Goal: Task Accomplishment & Management: Manage account settings

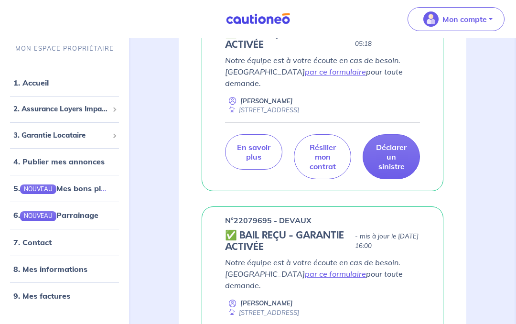
scroll to position [185, 0]
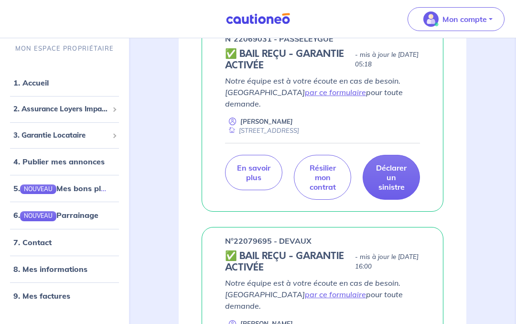
click at [265, 250] on h5 "✅ BAIL REÇU - GARANTIE ACTIVÉE" at bounding box center [288, 261] width 126 height 23
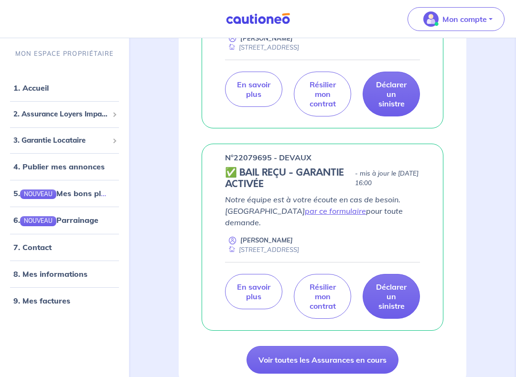
scroll to position [269, 0]
click at [246, 282] on p "En savoir plus" at bounding box center [253, 291] width 33 height 19
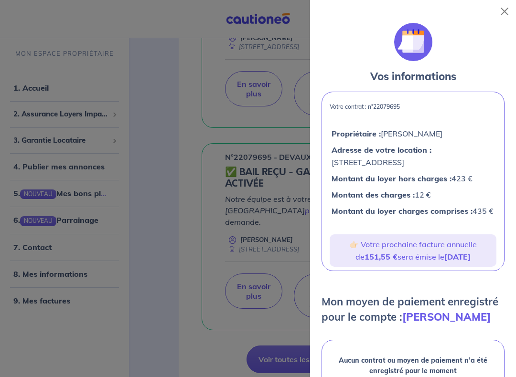
scroll to position [0, 0]
click at [509, 6] on button "Close" at bounding box center [503, 11] width 15 height 15
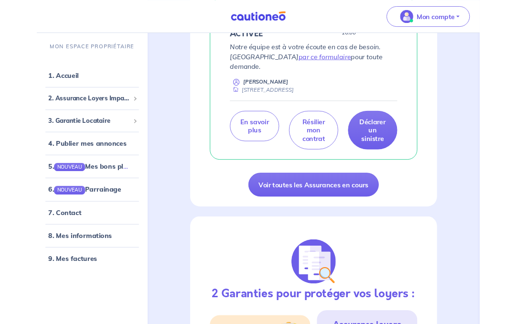
scroll to position [412, 0]
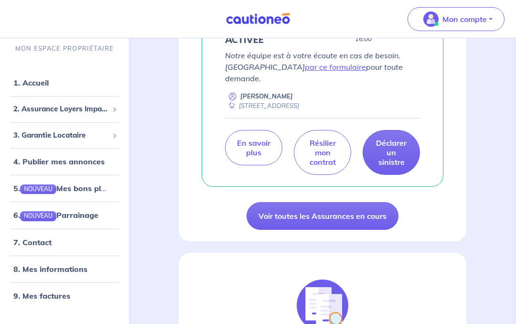
click at [276, 202] on link "Voir toutes les Assurances en cours" at bounding box center [322, 216] width 152 height 28
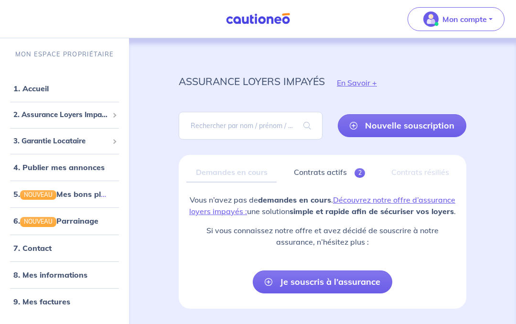
click at [456, 17] on p "Mon compte" at bounding box center [464, 18] width 44 height 11
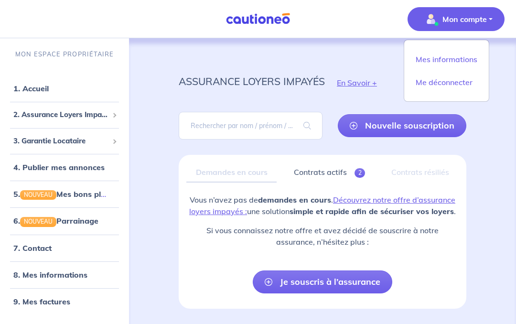
click at [424, 57] on link "Mes informations" at bounding box center [446, 59] width 77 height 15
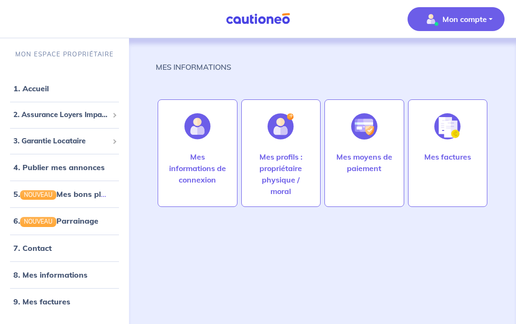
click at [434, 138] on img at bounding box center [447, 126] width 26 height 26
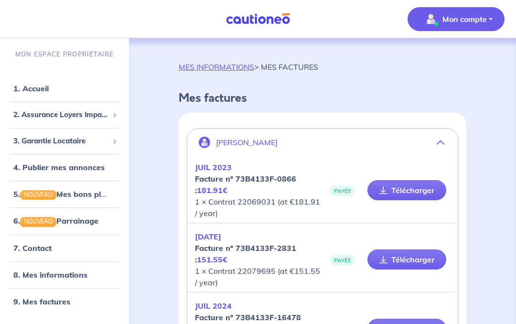
click at [201, 68] on link "MES INFORMATIONS" at bounding box center [216, 67] width 75 height 10
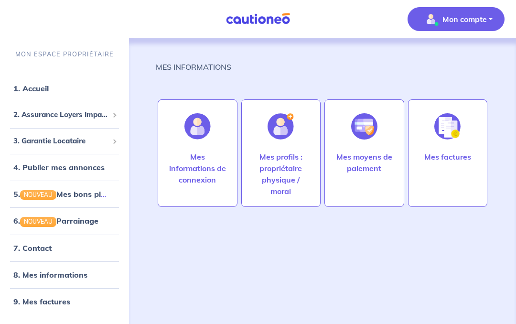
click at [193, 158] on p "Mes informations de connexion" at bounding box center [198, 168] width 60 height 34
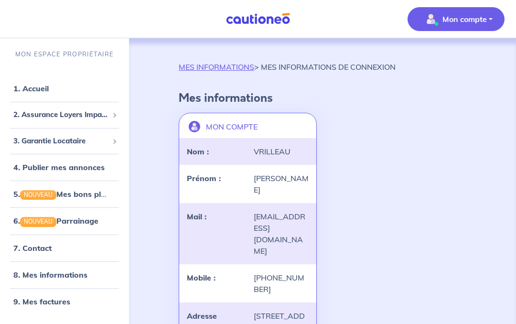
click at [205, 69] on link "MES INFORMATIONS" at bounding box center [216, 67] width 75 height 10
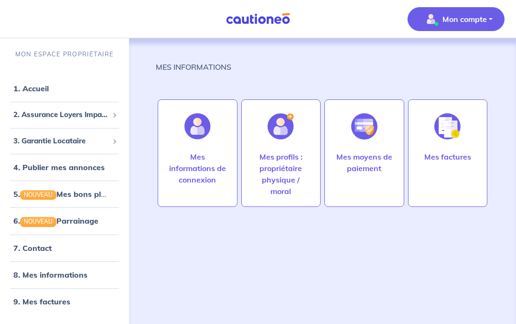
click at [268, 152] on p "Mes profils : propriétaire physique / moral" at bounding box center [281, 174] width 60 height 46
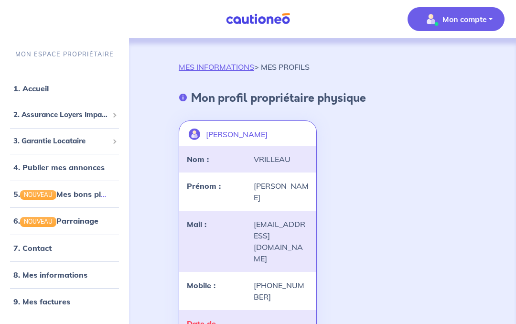
click at [215, 67] on link "MES INFORMATIONS" at bounding box center [216, 67] width 75 height 10
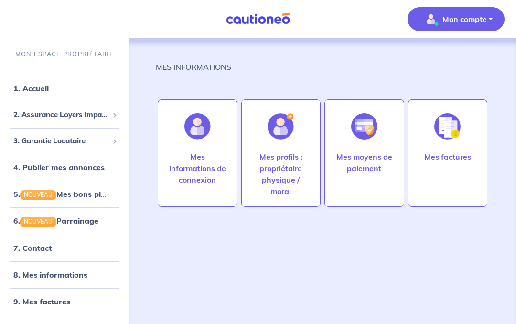
click at [358, 165] on p "Mes moyens de paiement" at bounding box center [364, 162] width 60 height 23
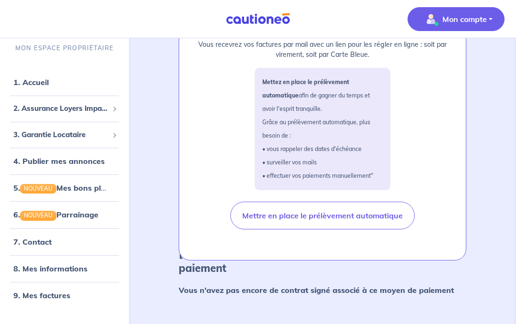
scroll to position [165, 0]
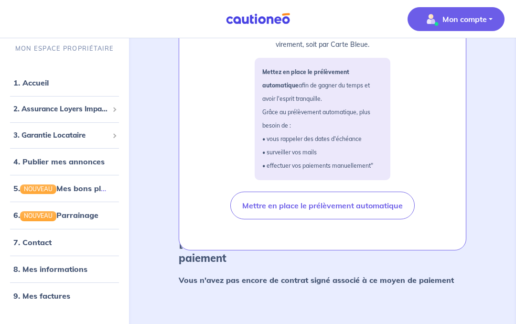
click at [153, 194] on div "MES INFORMATIONS > MES MOYENS DE PAIEMENT Mon moyen de paiement enregistré pour…" at bounding box center [322, 107] width 379 height 466
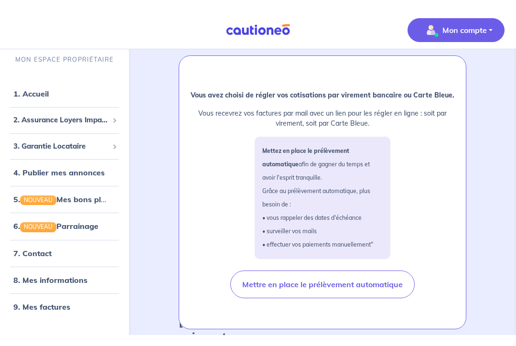
scroll to position [0, 0]
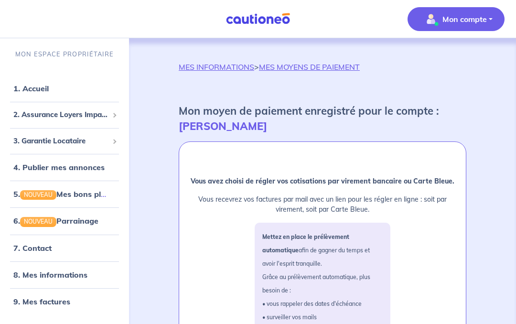
click at [450, 21] on p "Mon compte" at bounding box center [464, 18] width 44 height 11
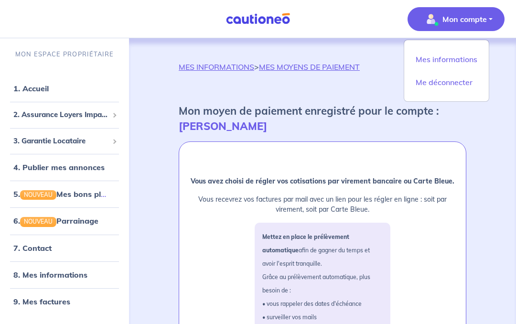
click at [431, 53] on link "Mes informations" at bounding box center [446, 59] width 77 height 15
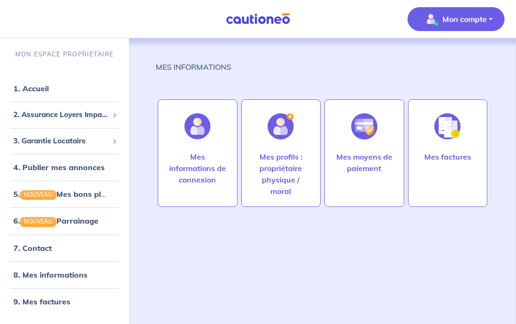
click at [447, 160] on p "Mes factures" at bounding box center [447, 156] width 47 height 11
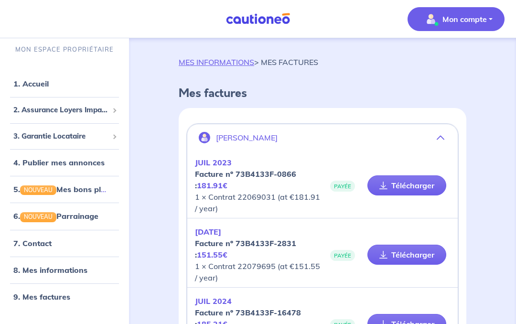
scroll to position [4, 0]
click at [464, 28] on button "Mon compte" at bounding box center [455, 19] width 97 height 24
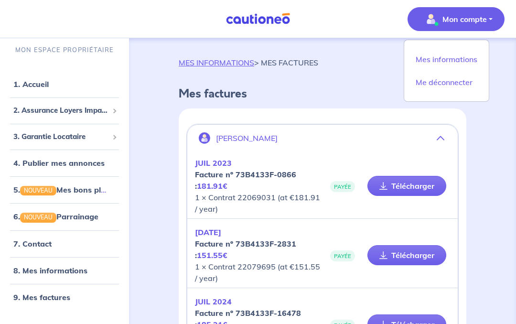
click at [429, 52] on link "Mes informations" at bounding box center [446, 59] width 77 height 15
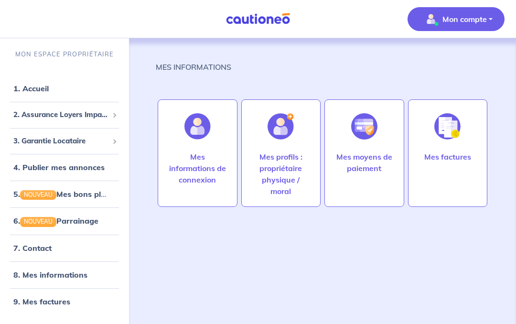
click at [28, 91] on link "1. Accueil" at bounding box center [30, 89] width 35 height 10
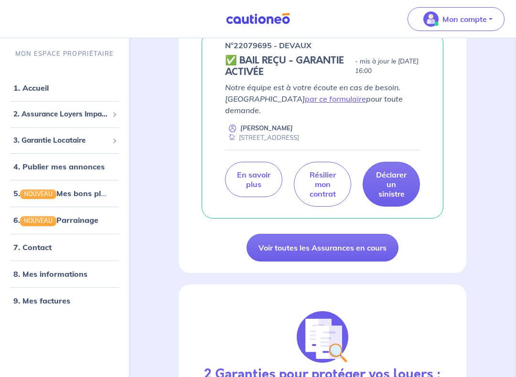
scroll to position [380, 0]
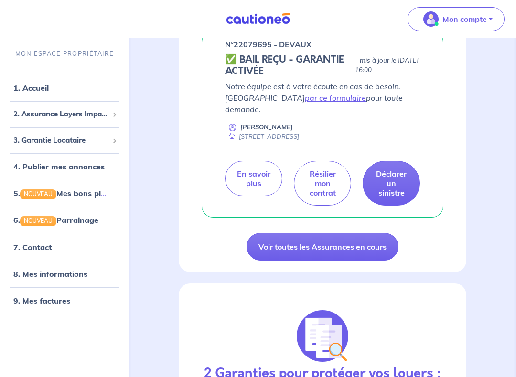
click at [274, 233] on link "Voir toutes les Assurances en cours" at bounding box center [322, 247] width 152 height 28
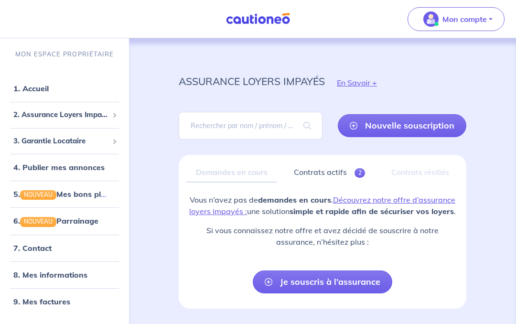
click at [472, 18] on p "Mon compte" at bounding box center [464, 18] width 44 height 11
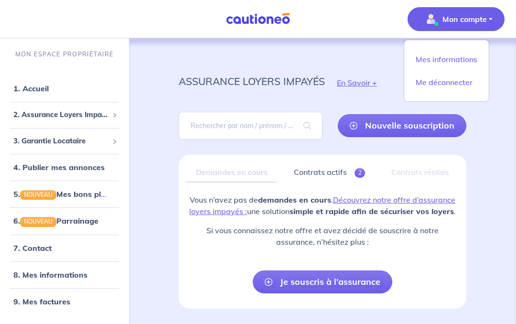
click at [31, 90] on link "1. Accueil" at bounding box center [30, 89] width 35 height 10
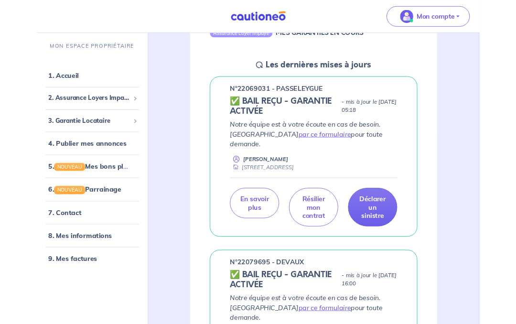
scroll to position [121, 0]
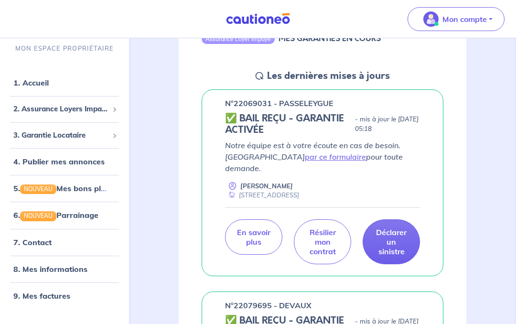
click at [260, 71] on div "Les dernières mises à jours" at bounding box center [322, 75] width 134 height 11
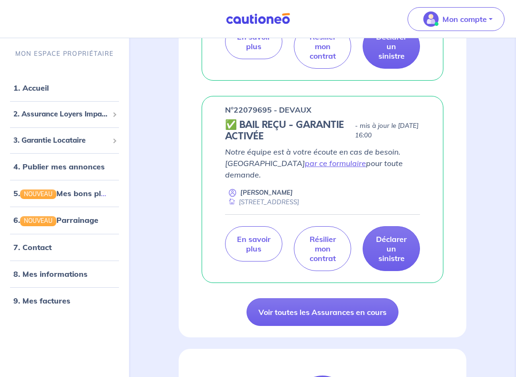
scroll to position [350, 0]
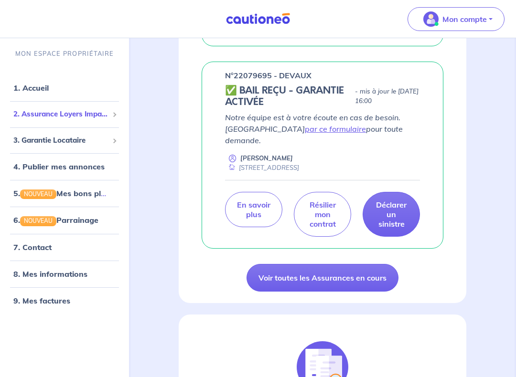
click at [41, 117] on span "2. Assurance Loyers Impayés" at bounding box center [60, 114] width 95 height 11
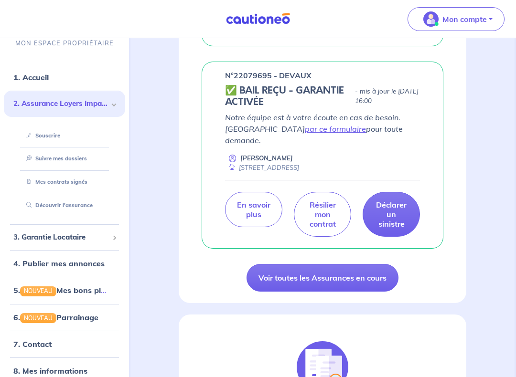
scroll to position [15, 0]
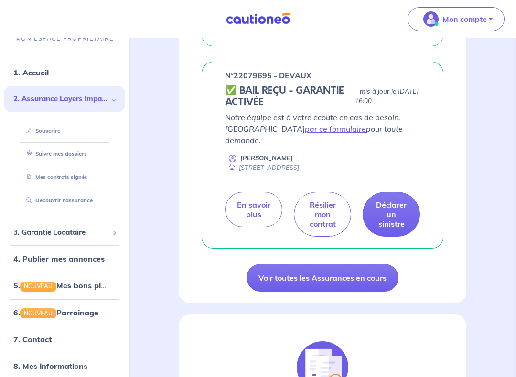
click at [56, 179] on link "Mes contrats signés" at bounding box center [54, 177] width 65 height 7
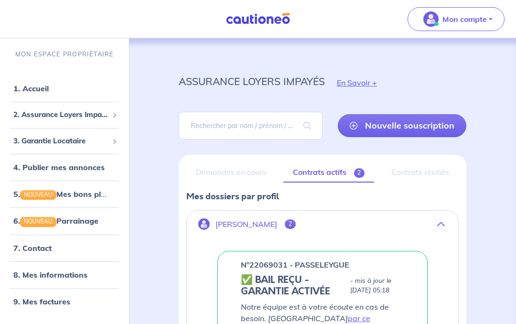
click at [41, 247] on link "7. Contact" at bounding box center [32, 248] width 38 height 10
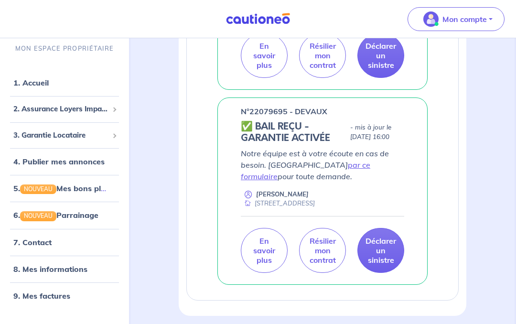
scroll to position [343, 0]
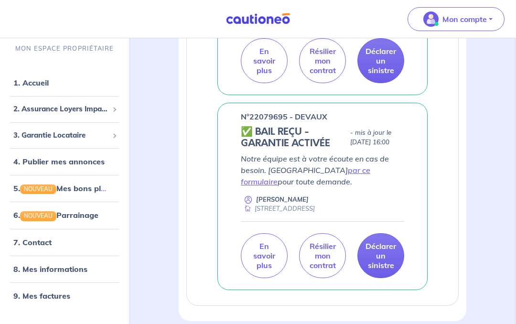
click at [269, 128] on h5 "✅ BAIL REÇU - GARANTIE ACTIVÉE" at bounding box center [293, 137] width 105 height 23
click at [42, 114] on div "2. Assurance Loyers Impayés" at bounding box center [64, 109] width 121 height 19
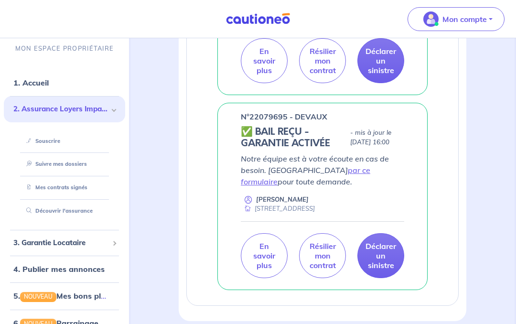
click at [47, 189] on link "Mes contrats signés" at bounding box center [54, 187] width 65 height 7
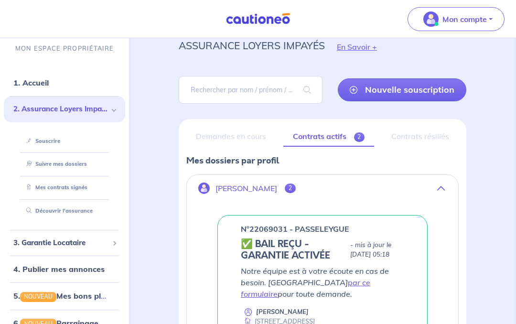
scroll to position [0, 0]
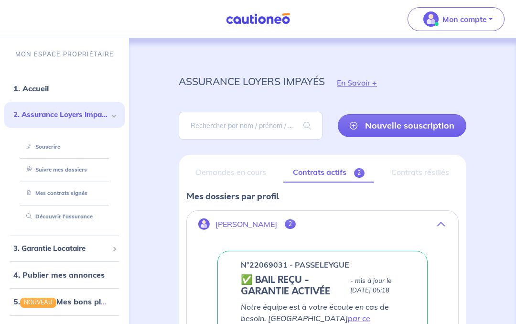
click at [465, 24] on p "Mon compte" at bounding box center [464, 18] width 44 height 11
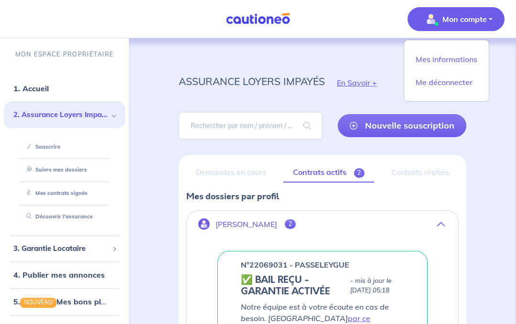
click at [430, 62] on link "Mes informations" at bounding box center [446, 59] width 77 height 15
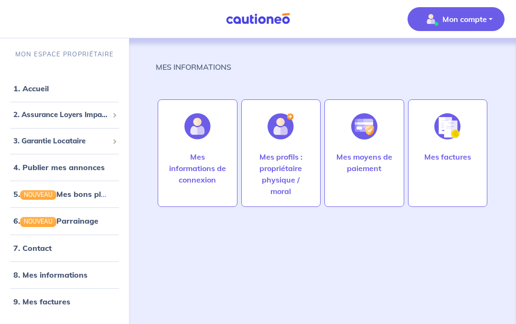
click at [436, 146] on div at bounding box center [447, 126] width 42 height 49
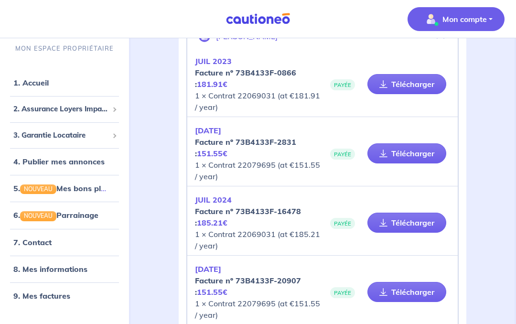
scroll to position [105, 0]
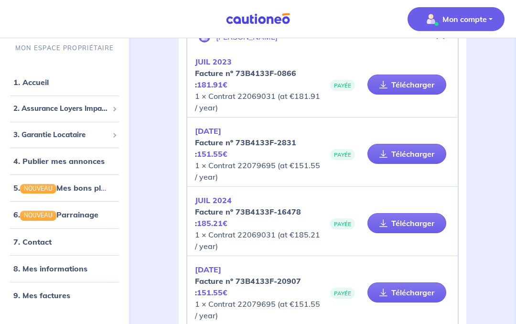
click at [486, 16] on button "Mon compte" at bounding box center [455, 19] width 97 height 24
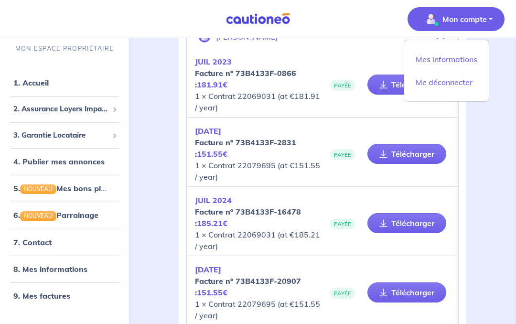
click at [433, 85] on link "Me déconnecter" at bounding box center [446, 81] width 77 height 15
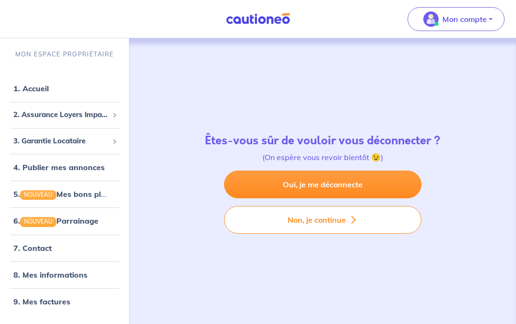
click at [299, 178] on link "Oui, je me déconnecte" at bounding box center [322, 184] width 197 height 28
